Goal: Task Accomplishment & Management: Manage account settings

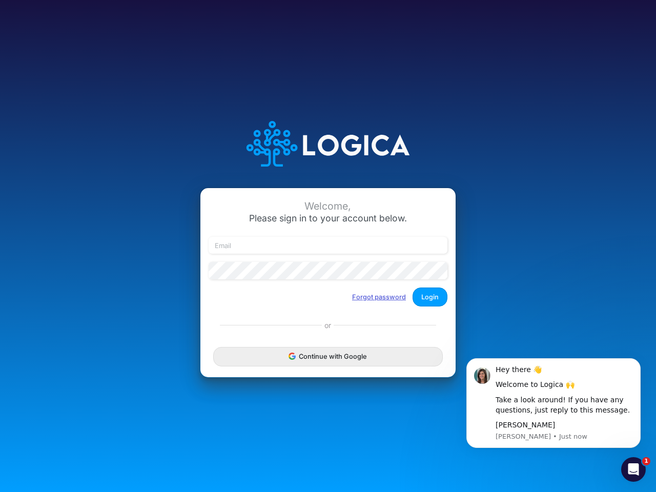
click at [379, 297] on button "Forgot password" at bounding box center [378, 297] width 67 height 17
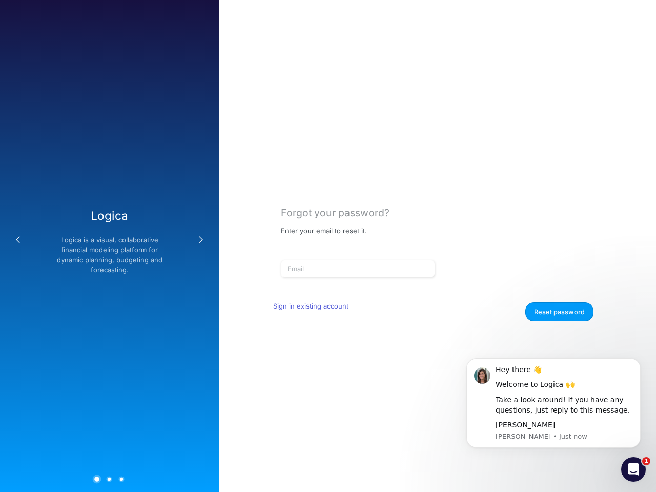
click at [430, 297] on form "Sign in existing account Reset password" at bounding box center [437, 291] width 313 height 62
